Goal: Transaction & Acquisition: Purchase product/service

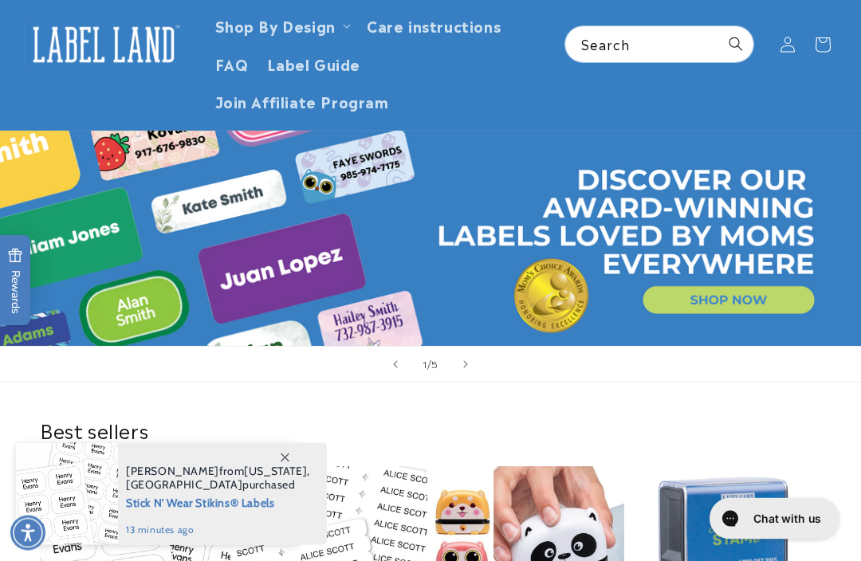
scroll to position [81, 0]
click at [285, 462] on icon at bounding box center [285, 458] width 9 height 9
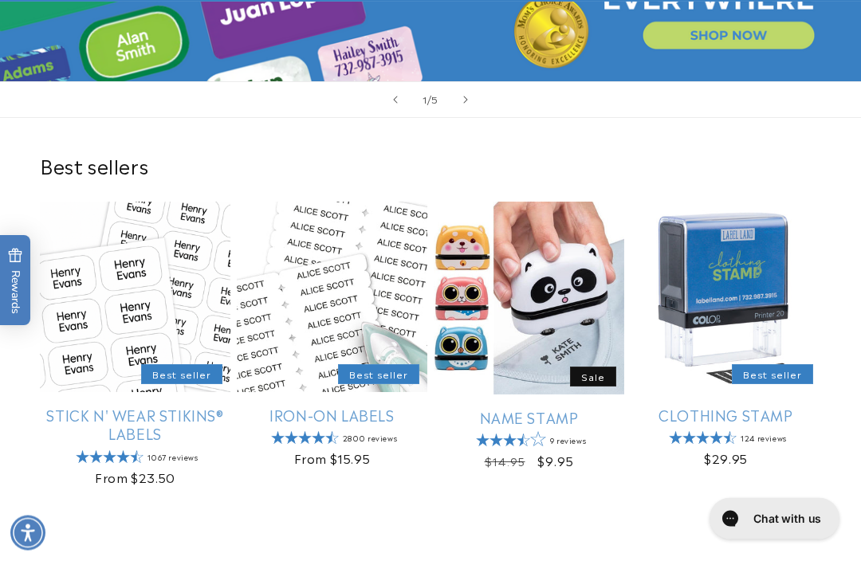
scroll to position [349, 0]
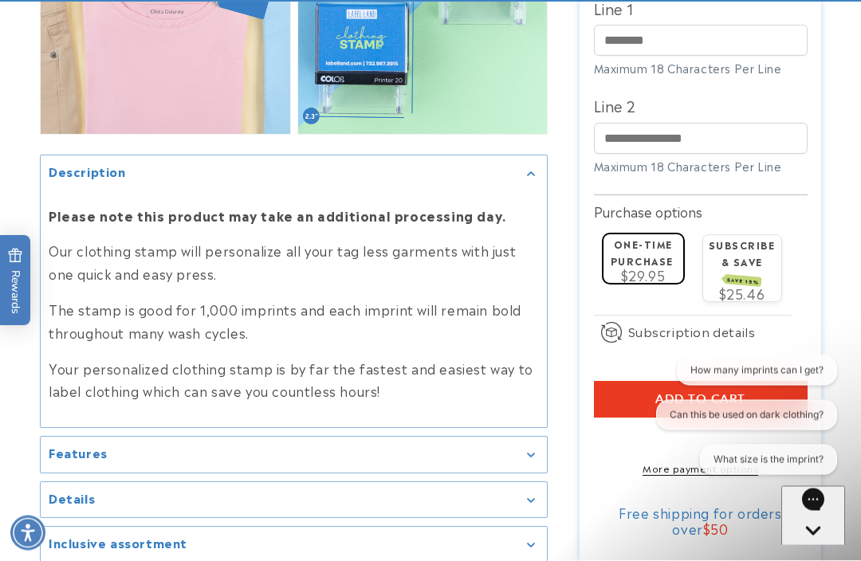
scroll to position [1305, 0]
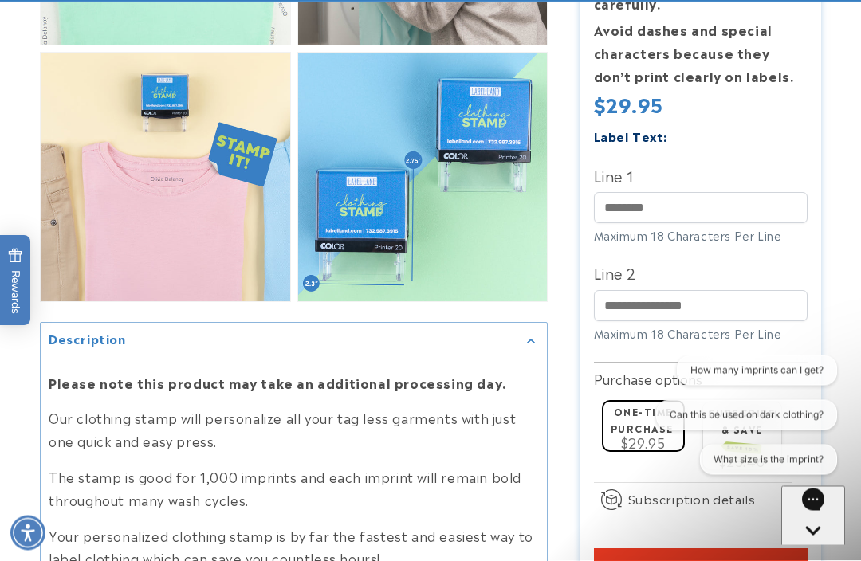
scroll to position [1135, 0]
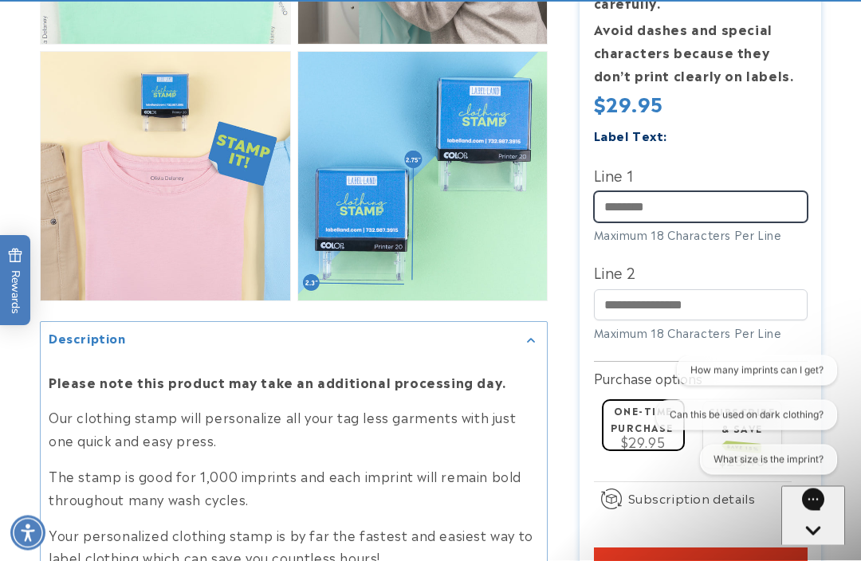
click at [642, 223] on input "Line 1" at bounding box center [701, 207] width 214 height 31
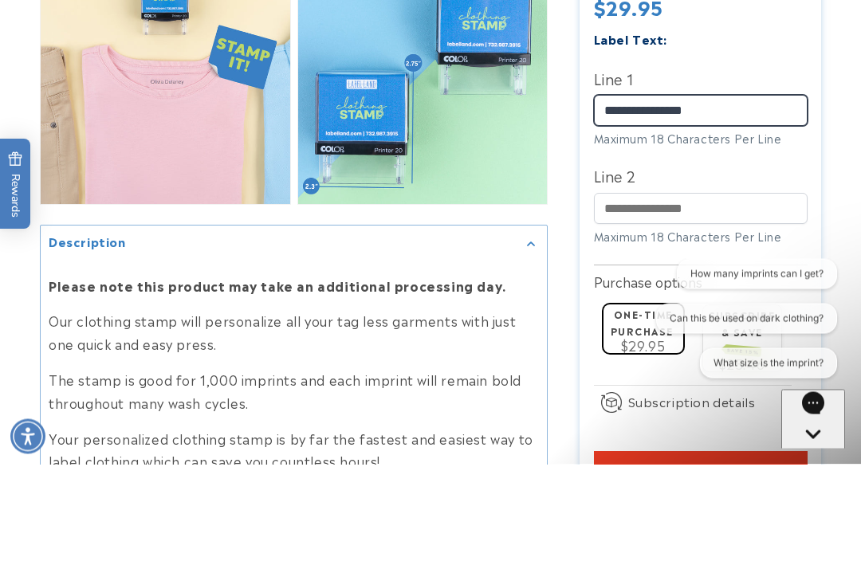
type input "**********"
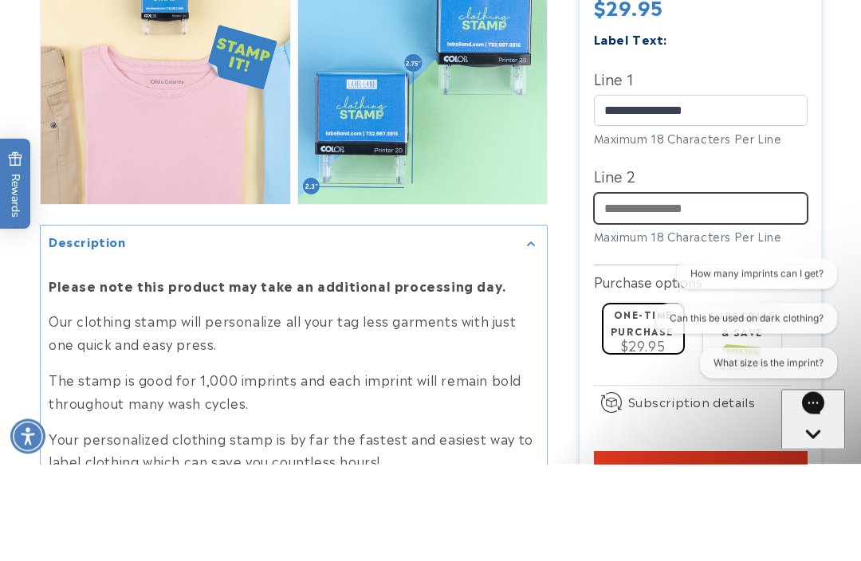
click at [626, 289] on input "Line 2" at bounding box center [701, 304] width 214 height 31
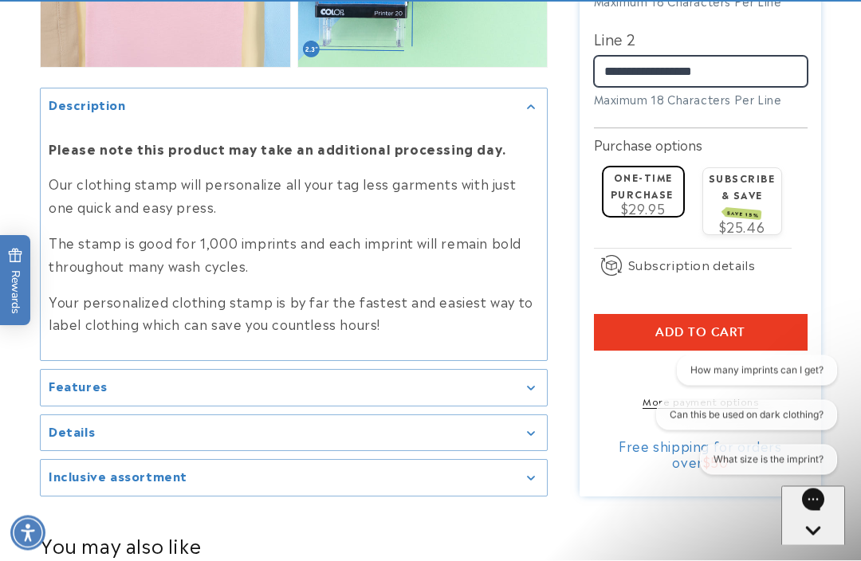
type input "**********"
click at [662, 340] on span "Add to cart" at bounding box center [700, 332] width 90 height 14
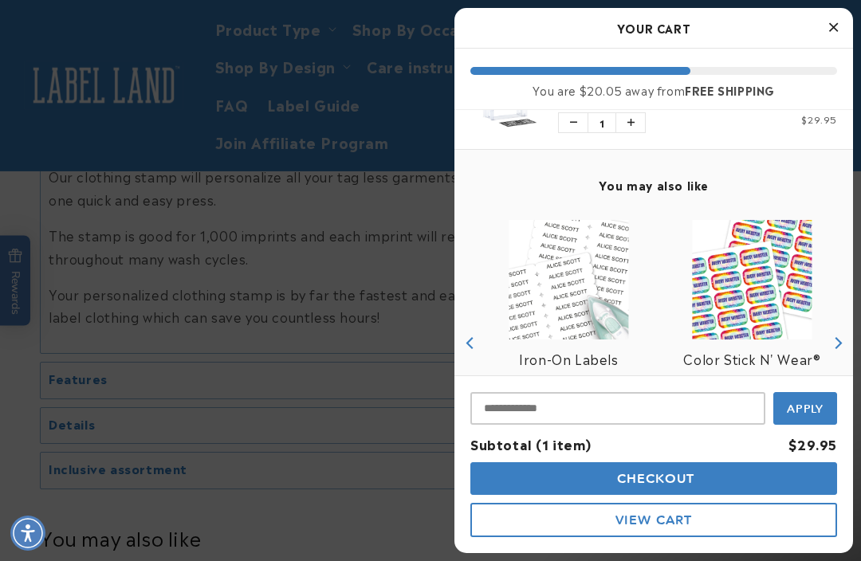
scroll to position [60, 0]
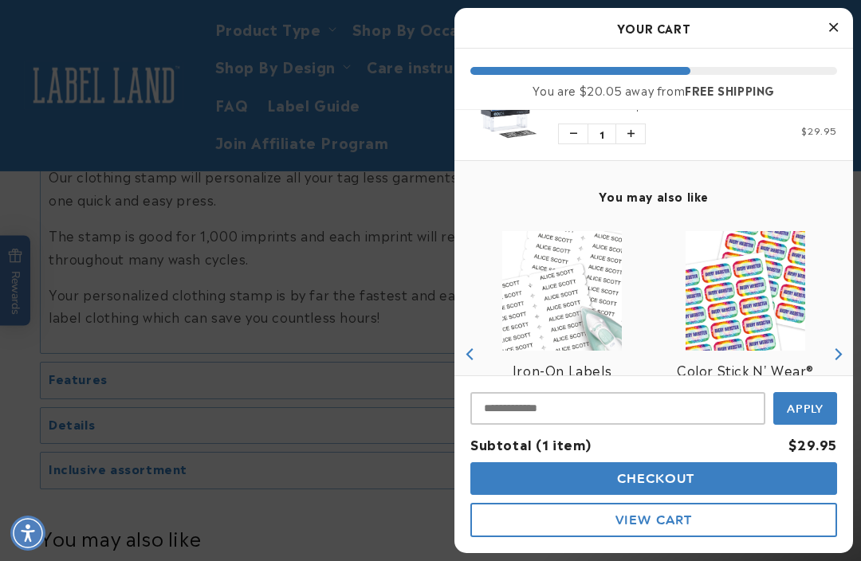
click at [604, 302] on img "product" at bounding box center [562, 291] width 120 height 120
